Goal: Task Accomplishment & Management: Complete application form

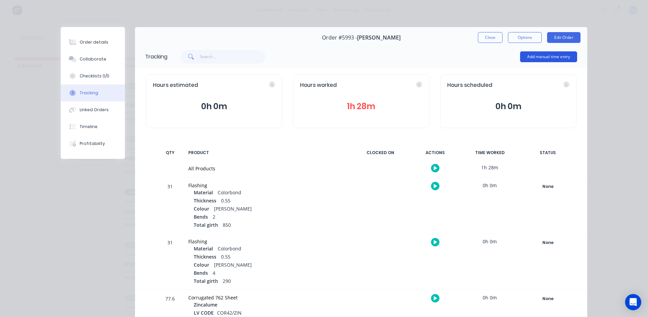
click at [551, 57] on button "Add manual time entry" at bounding box center [548, 56] width 57 height 11
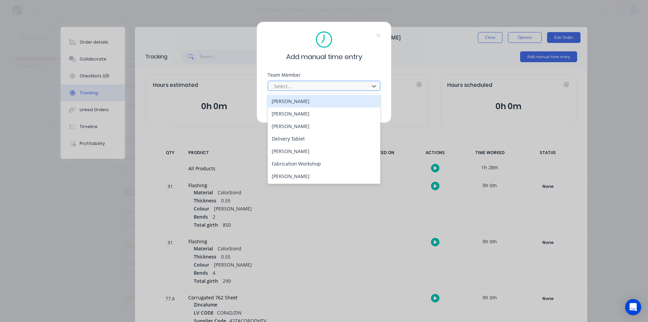
click at [323, 88] on div at bounding box center [319, 86] width 92 height 8
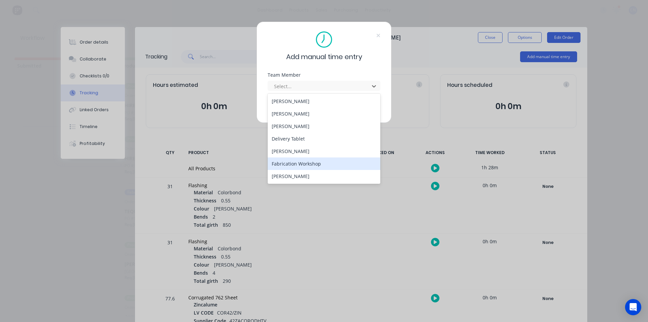
click at [298, 161] on div "Fabrication Workshop" at bounding box center [324, 163] width 113 height 12
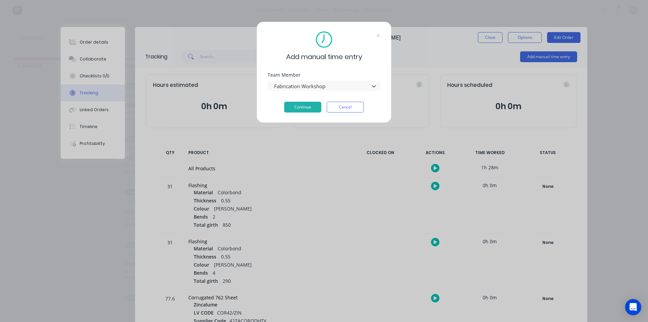
click at [301, 113] on div "Add manual time entry Team Member option Fabrication Workshop, selected. Fabric…" at bounding box center [323, 72] width 135 height 101
click at [302, 108] on button "Continue" at bounding box center [302, 107] width 37 height 11
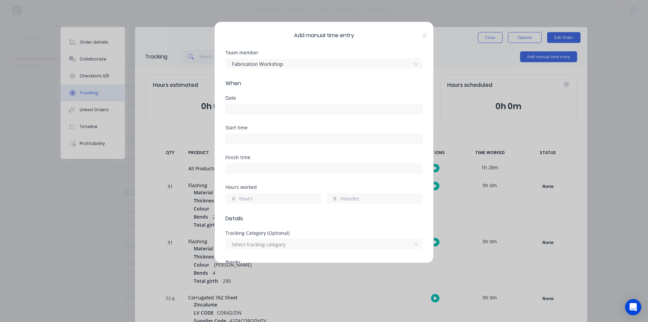
click at [249, 104] on label at bounding box center [323, 109] width 197 height 11
click at [249, 104] on input at bounding box center [324, 109] width 196 height 10
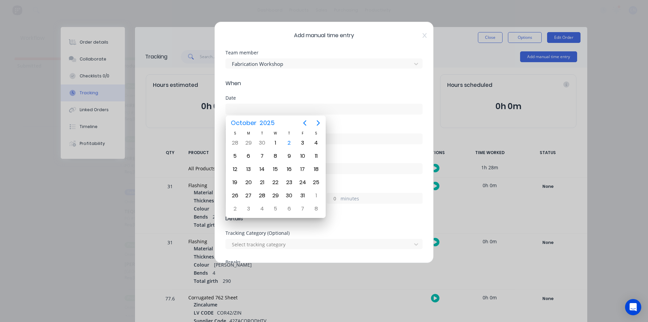
click at [249, 109] on input at bounding box center [324, 109] width 196 height 10
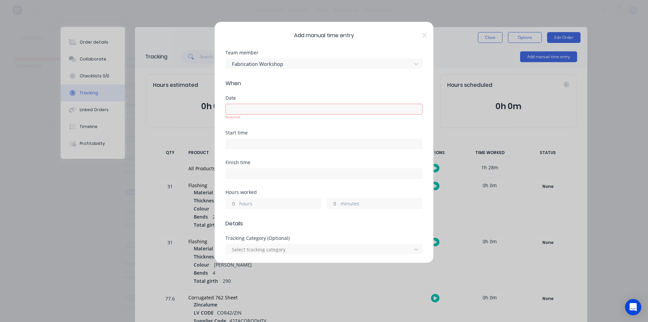
click at [248, 108] on input at bounding box center [324, 109] width 196 height 10
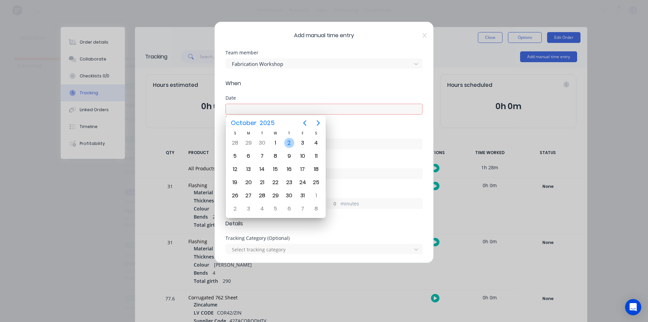
click at [287, 141] on div "2" at bounding box center [289, 143] width 10 height 10
type input "[DATE]"
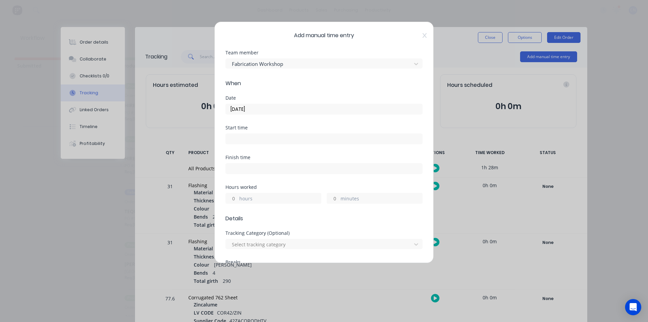
click at [236, 140] on input at bounding box center [324, 139] width 196 height 10
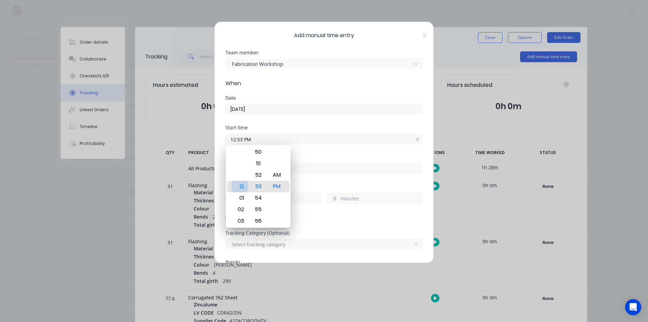
click at [243, 187] on div "12" at bounding box center [240, 186] width 17 height 11
click at [275, 177] on div "AM" at bounding box center [277, 174] width 17 height 11
drag, startPoint x: 241, startPoint y: 187, endPoint x: 264, endPoint y: 55, distance: 133.6
click at [264, 55] on body "dashboard products sales purchasing productivity dashboard products Product Cat…" at bounding box center [324, 140] width 648 height 281
drag, startPoint x: 260, startPoint y: 170, endPoint x: 260, endPoint y: 147, distance: 23.0
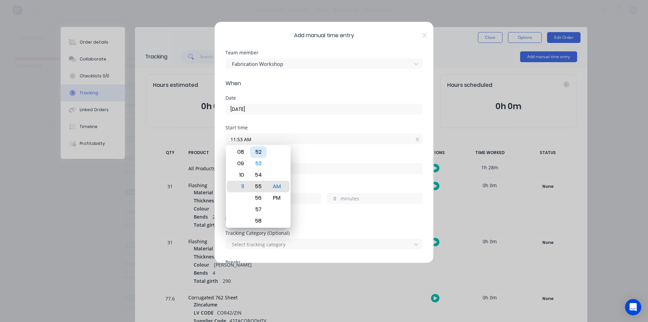
click at [260, 147] on div "52" at bounding box center [258, 151] width 17 height 11
type input "11:55 AM"
click at [331, 182] on div "Finish time" at bounding box center [323, 170] width 197 height 30
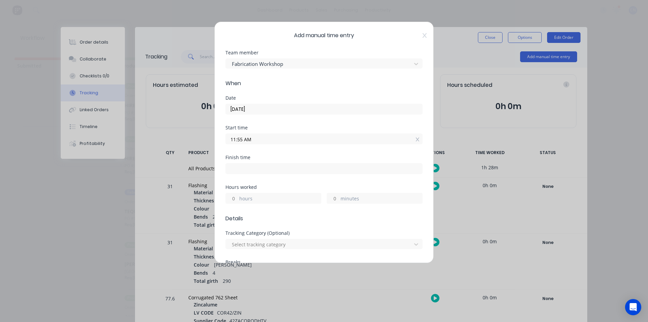
click at [267, 168] on input at bounding box center [324, 168] width 196 height 10
type input "12:53 PM"
type input "0"
type input "58"
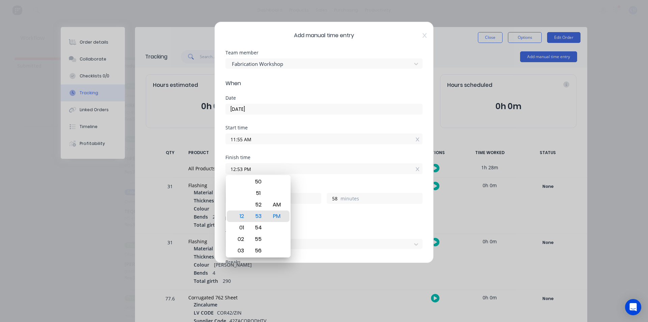
click at [347, 186] on div "Hours worked" at bounding box center [323, 187] width 197 height 5
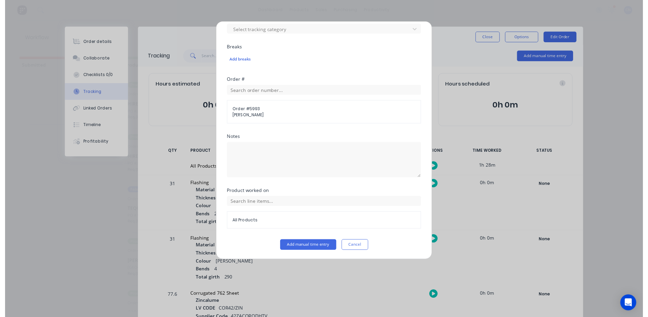
scroll to position [215, 0]
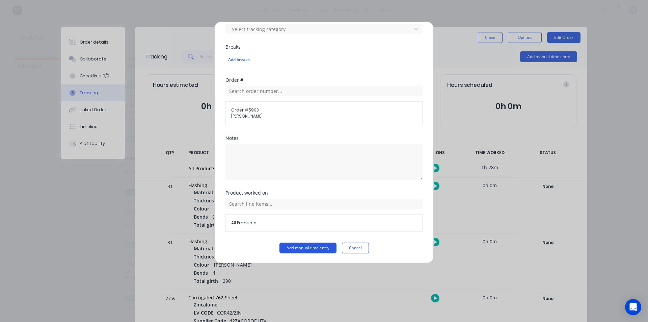
click at [298, 248] on button "Add manual time entry" at bounding box center [307, 247] width 57 height 11
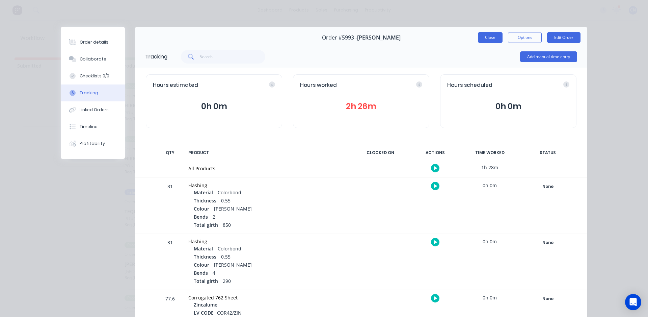
click at [490, 38] on button "Close" at bounding box center [490, 37] width 25 height 11
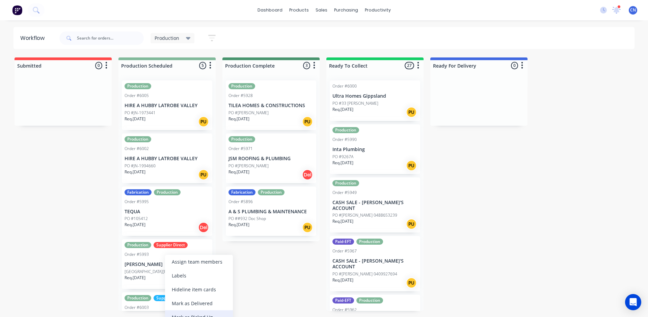
click at [198, 314] on div "Mark as Picked Up" at bounding box center [199, 317] width 68 height 14
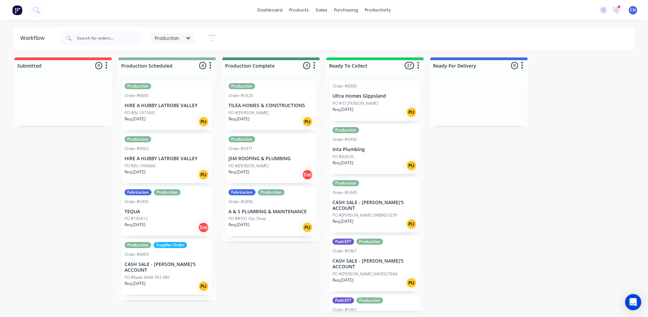
click at [146, 268] on div "Production Supplier Order Order #6003 CASH SALE - BEN'S ACCOUNT PO #Kade 0448 3…" at bounding box center [167, 266] width 90 height 55
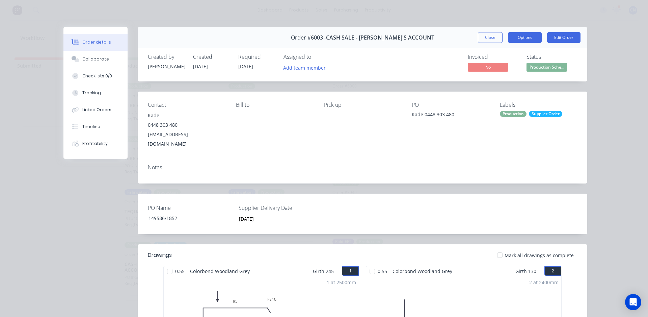
click at [526, 42] on button "Options" at bounding box center [525, 37] width 34 height 11
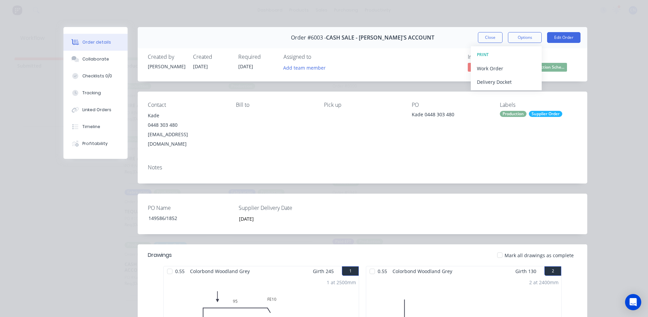
click at [378, 67] on div "Invoiced No Status Production Sche..." at bounding box center [464, 64] width 226 height 20
click at [168, 264] on div at bounding box center [169, 270] width 13 height 13
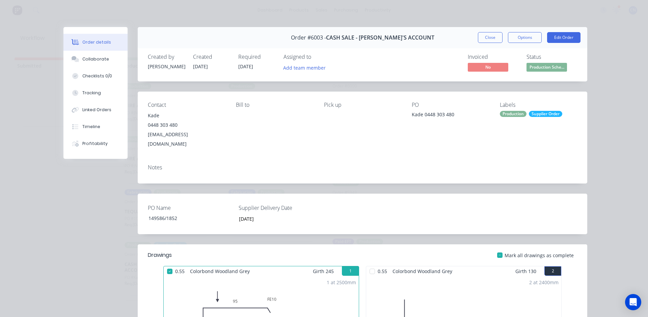
click at [371, 264] on div at bounding box center [372, 270] width 13 height 13
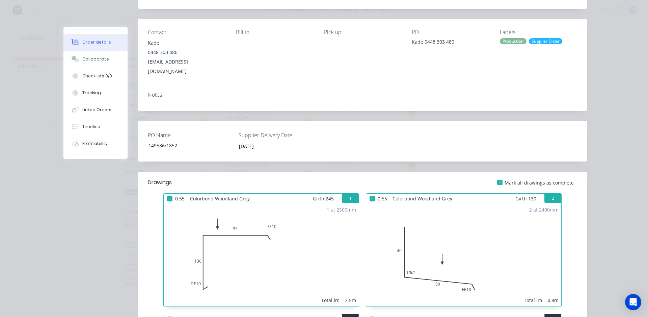
scroll to position [270, 0]
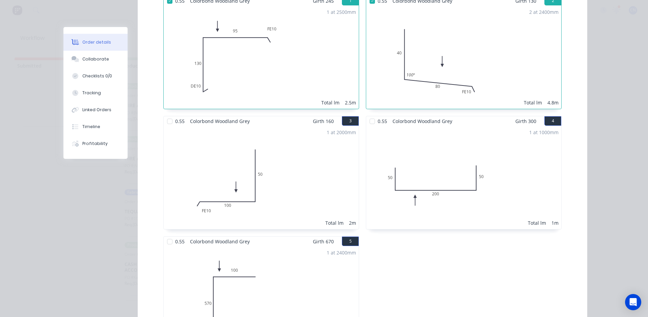
click at [371, 114] on div at bounding box center [372, 120] width 13 height 13
click at [165, 114] on div at bounding box center [169, 120] width 13 height 13
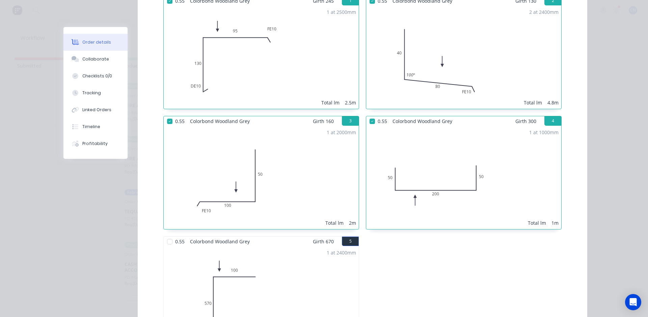
click at [169, 235] on div at bounding box center [169, 241] width 13 height 13
click at [91, 92] on div "Tracking" at bounding box center [91, 93] width 19 height 6
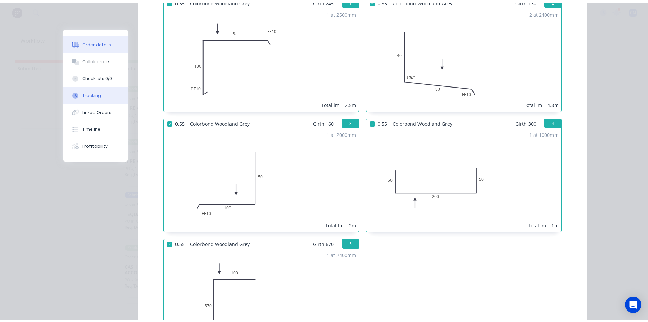
scroll to position [0, 0]
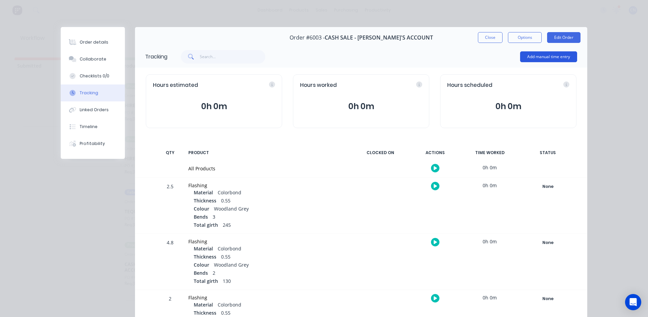
click at [549, 52] on button "Add manual time entry" at bounding box center [548, 56] width 57 height 11
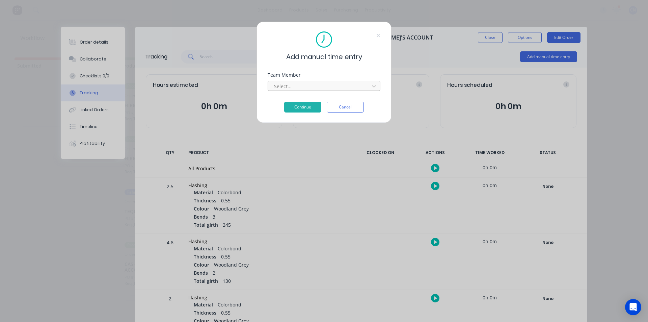
click at [364, 90] on div at bounding box center [319, 86] width 92 height 8
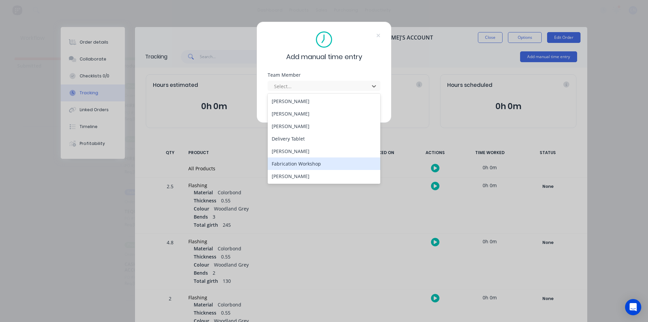
click at [294, 160] on div "Fabrication Workshop" at bounding box center [324, 163] width 113 height 12
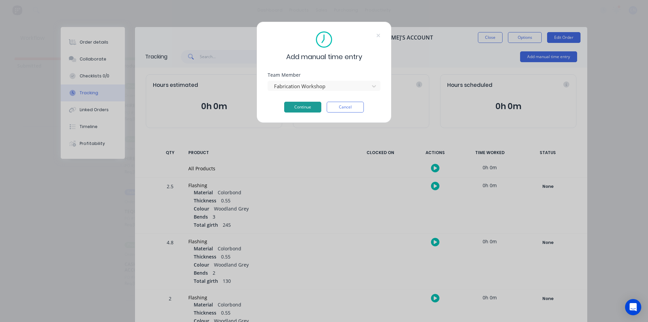
click at [303, 106] on button "Continue" at bounding box center [302, 107] width 37 height 11
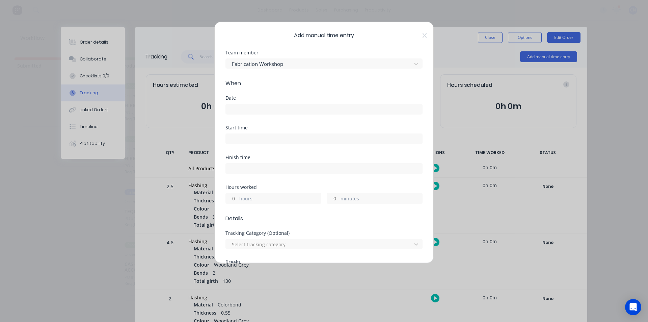
click at [264, 111] on input at bounding box center [324, 109] width 196 height 10
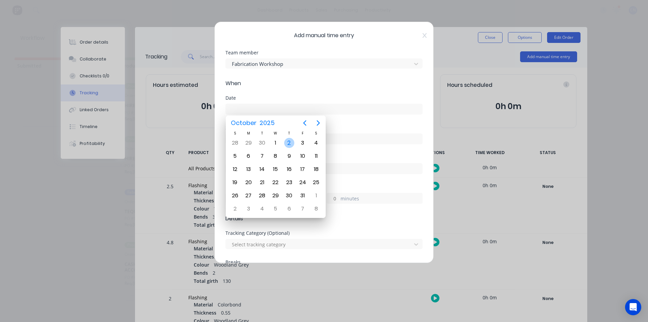
click at [292, 143] on div "2" at bounding box center [289, 143] width 10 height 10
type input "[DATE]"
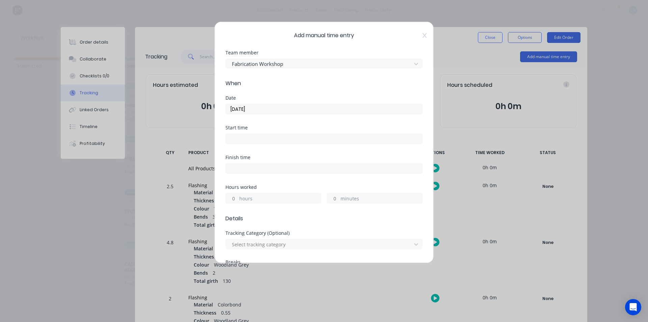
click at [233, 136] on input at bounding box center [324, 139] width 196 height 10
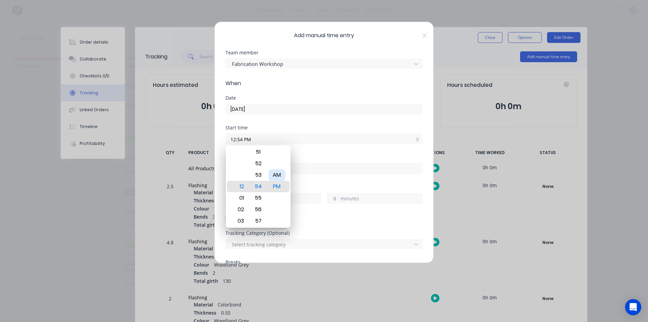
click at [276, 176] on div "AM" at bounding box center [277, 174] width 17 height 11
drag, startPoint x: 245, startPoint y: 186, endPoint x: 258, endPoint y: 190, distance: 13.4
click at [258, 190] on div "12 01 02 03 04 05 06 07 08 09 10 11 14 15 16 17 18 19 20 21 22 23 24 25 26 27 2…" at bounding box center [258, 186] width 65 height 82
click at [275, 193] on div "PM" at bounding box center [277, 197] width 17 height 11
type input "12:54 PM"
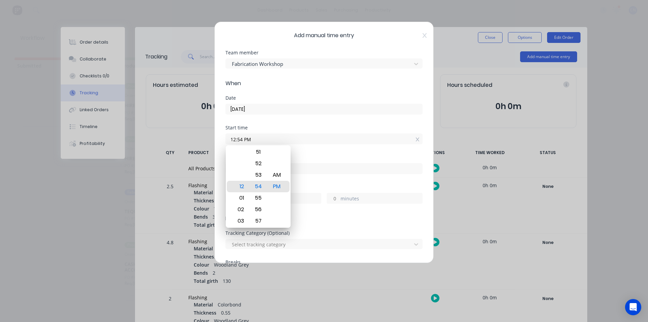
click at [328, 164] on input at bounding box center [324, 168] width 196 height 10
type input "12:55 PM"
type input "0"
type input "1"
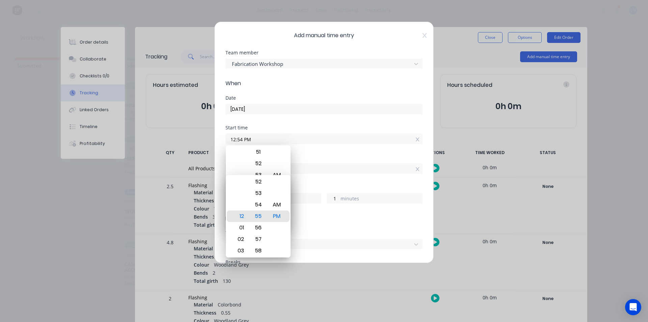
click at [328, 150] on div "Start time 12:54 PM" at bounding box center [323, 140] width 197 height 30
click at [320, 171] on input "12:55 PM" at bounding box center [324, 168] width 196 height 10
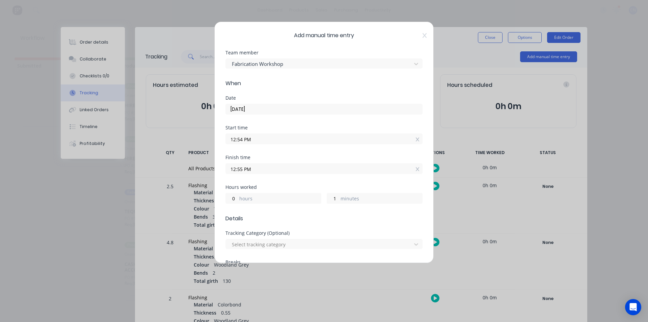
click at [263, 139] on input "12:54 PM" at bounding box center [324, 139] width 196 height 10
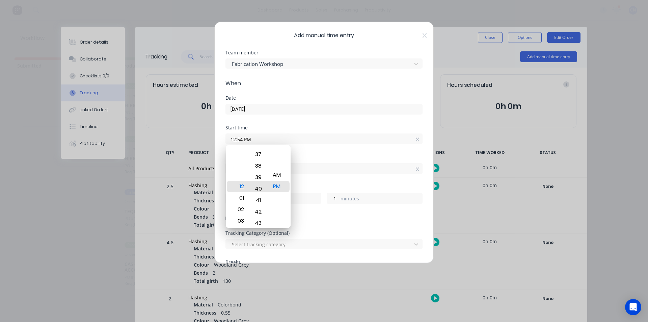
drag, startPoint x: 261, startPoint y: 172, endPoint x: 283, endPoint y: 335, distance: 164.6
click at [283, 281] on html "dashboard products sales purchasing productivity dashboard products Product Cat…" at bounding box center [324, 140] width 648 height 281
type input "12:40 PM"
type input "15"
drag, startPoint x: 254, startPoint y: 172, endPoint x: 277, endPoint y: 236, distance: 67.7
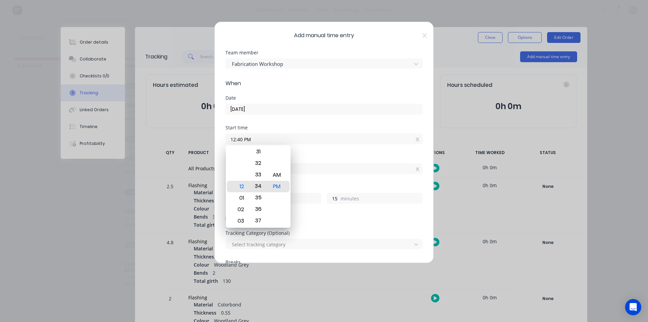
click at [264, 245] on body "dashboard products sales purchasing productivity dashboard products Product Cat…" at bounding box center [324, 140] width 648 height 281
type input "12:34 PM"
type input "21"
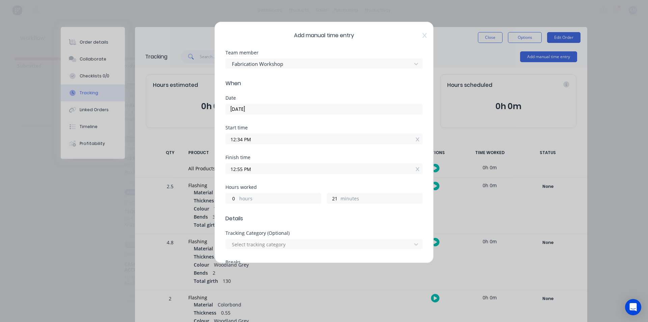
click at [322, 150] on div "Start time 12:34 PM" at bounding box center [323, 140] width 197 height 30
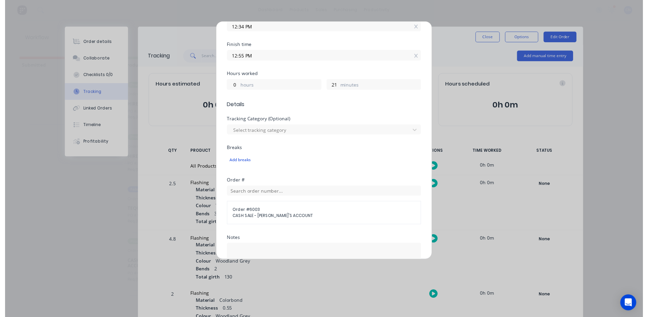
scroll to position [202, 0]
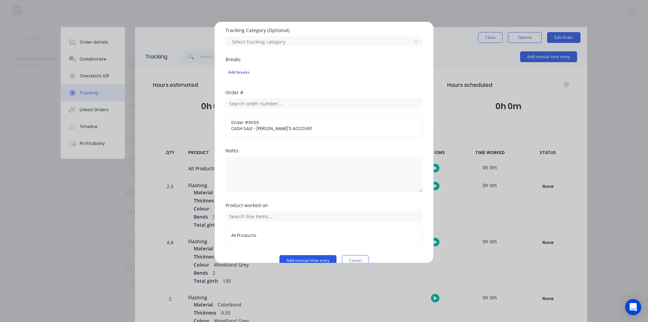
click at [298, 261] on button "Add manual time entry" at bounding box center [307, 260] width 57 height 11
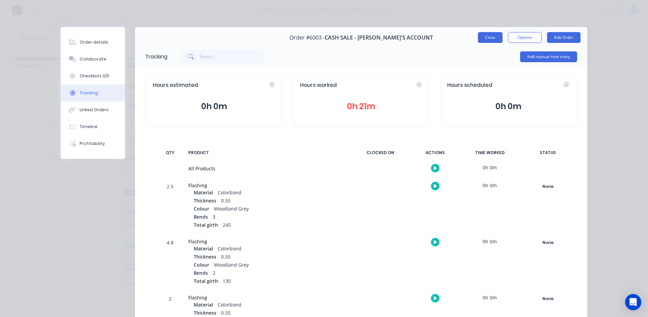
click at [489, 39] on button "Close" at bounding box center [490, 37] width 25 height 11
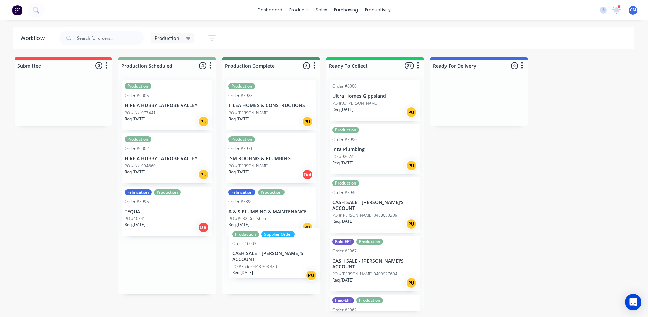
drag, startPoint x: 162, startPoint y: 265, endPoint x: 271, endPoint y: 253, distance: 110.3
click at [271, 253] on div "Submitted 0 Summaries Total order value Invoiced to date To be invoiced Product…" at bounding box center [509, 183] width 1028 height 253
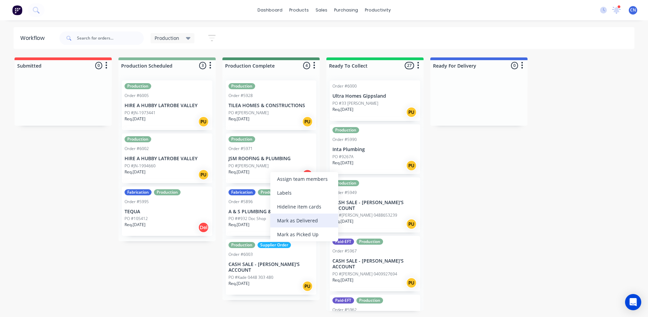
click at [292, 219] on div "Mark as Delivered" at bounding box center [304, 220] width 68 height 14
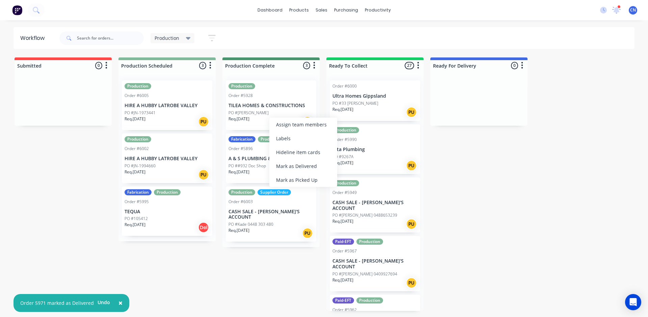
click at [299, 176] on div "Mark as Picked Up" at bounding box center [303, 180] width 68 height 14
